Goal: Task Accomplishment & Management: Complete application form

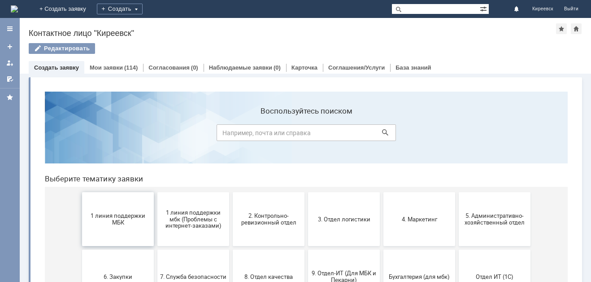
click at [114, 216] on span "1 линия поддержки МБК" at bounding box center [118, 218] width 66 height 13
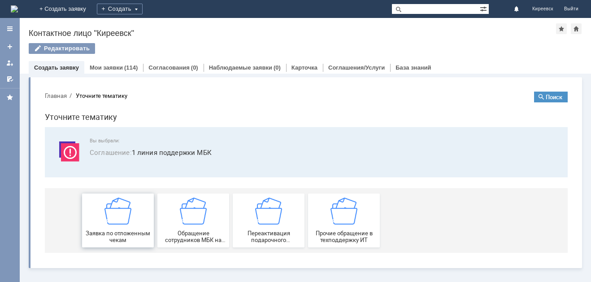
click at [118, 231] on span "Заявка по отложенным чекам" at bounding box center [118, 236] width 66 height 13
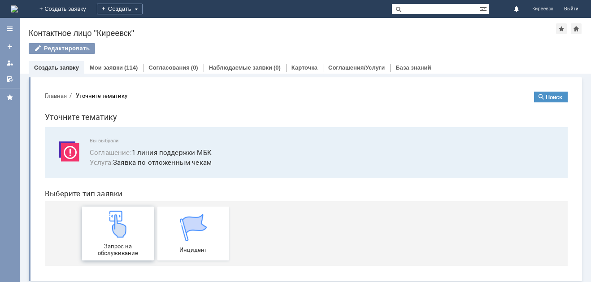
click at [118, 231] on img at bounding box center [118, 223] width 27 height 27
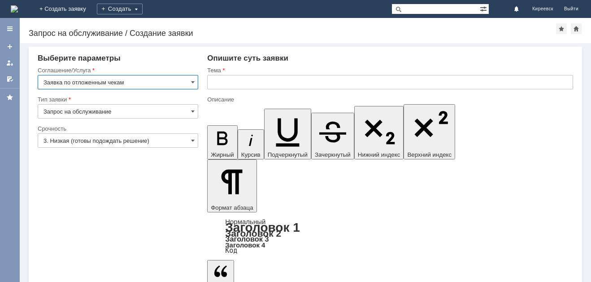
drag, startPoint x: 250, startPoint y: 75, endPoint x: 246, endPoint y: 79, distance: 5.4
click at [247, 79] on input "text" at bounding box center [390, 82] width 366 height 14
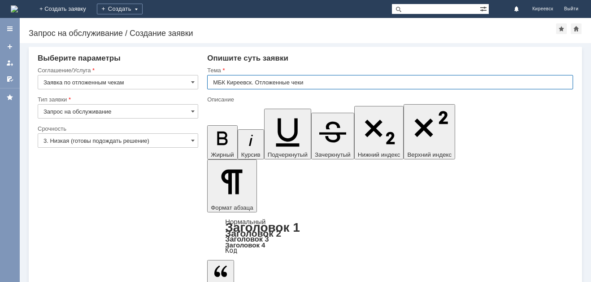
type input "МБК Киреевск. Отложенные чеки"
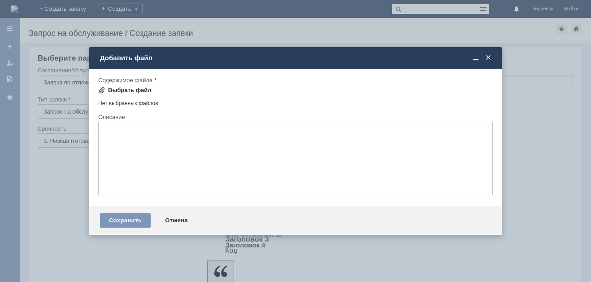
click at [138, 92] on div "Выбрать файл" at bounding box center [130, 90] width 44 height 7
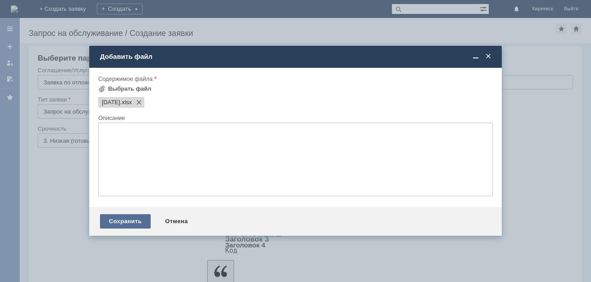
click at [127, 217] on div "Сохранить" at bounding box center [125, 221] width 51 height 14
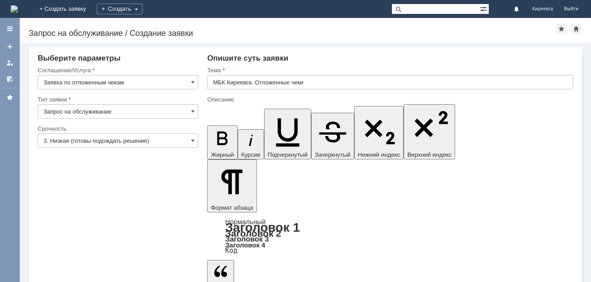
click at [100, 142] on input "3. Низкая (готовы подождать решение)" at bounding box center [118, 140] width 161 height 14
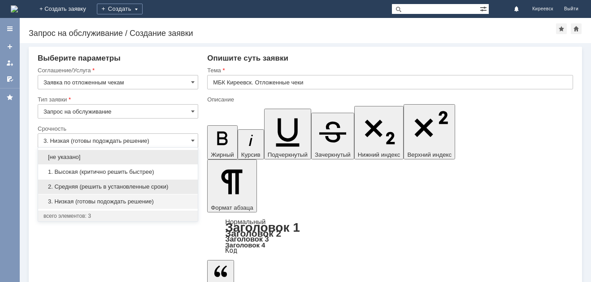
click at [80, 186] on span "2. Средняя (решить в установленные сроки)" at bounding box center [118, 186] width 149 height 7
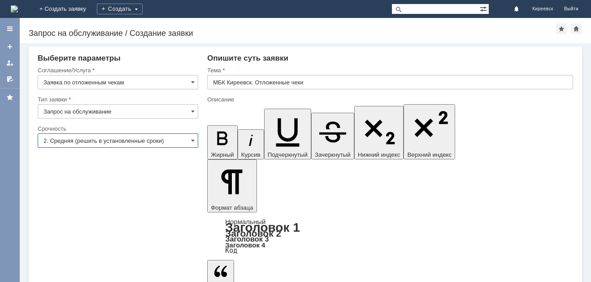
type input "2. Средняя (решить в установленные сроки)"
